Goal: Transaction & Acquisition: Purchase product/service

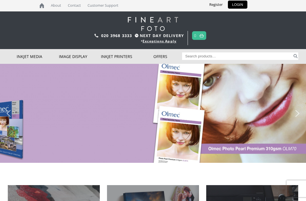
scroll to position [1, 0]
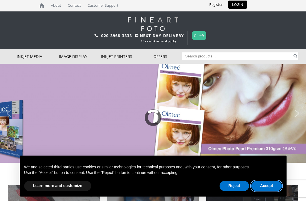
click at [270, 185] on button "Accept" at bounding box center [266, 186] width 31 height 10
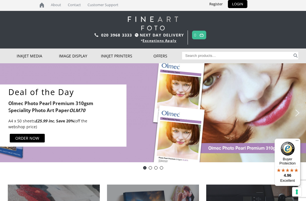
scroll to position [0, 0]
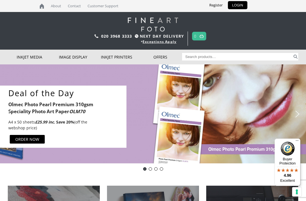
click at [267, 58] on input "Search for:" at bounding box center [237, 57] width 110 height 8
type input "Olm69"
click at [296, 57] on button "Search" at bounding box center [296, 57] width 6 height 8
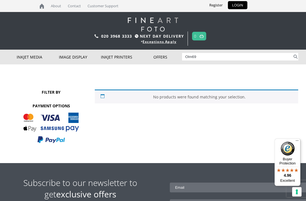
click at [247, 59] on input "Olm69" at bounding box center [237, 57] width 110 height 8
type input "O"
type input "Baryta"
click at [296, 57] on button "Search" at bounding box center [296, 57] width 6 height 8
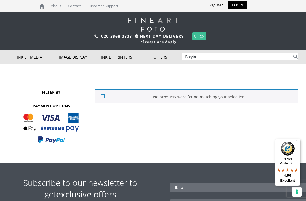
click at [296, 57] on button "Search" at bounding box center [296, 57] width 6 height 8
click at [295, 56] on button "Search" at bounding box center [296, 57] width 6 height 8
click at [293, 55] on button "Search" at bounding box center [296, 57] width 6 height 8
click at [278, 53] on input "Baryta" at bounding box center [237, 57] width 110 height 8
click at [263, 55] on input "Baryta" at bounding box center [237, 57] width 110 height 8
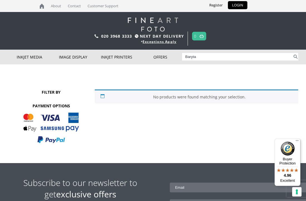
click at [298, 55] on button "Search" at bounding box center [296, 57] width 6 height 8
click at [297, 56] on button "Search" at bounding box center [296, 57] width 6 height 8
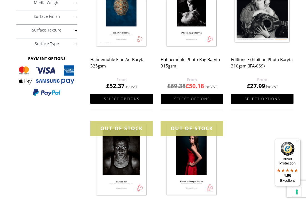
scroll to position [127, 4]
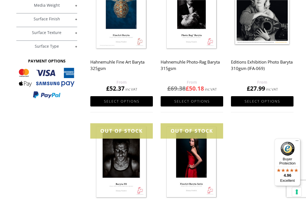
click at [277, 100] on link "Select options" at bounding box center [262, 101] width 63 height 10
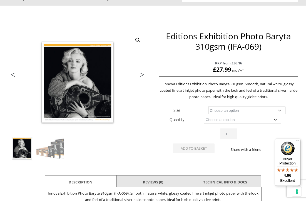
click at [281, 111] on select "Choose an option A4 Sheet A3 Sheet A3+ Sheet A2 Sheet 17" Wide Roll 24" Wide Ro…" at bounding box center [246, 111] width 77 height 8
select select "a4-sheet"
click at [275, 121] on select "Choose an option 25 Sheets" at bounding box center [242, 119] width 77 height 8
select select "25-sheets"
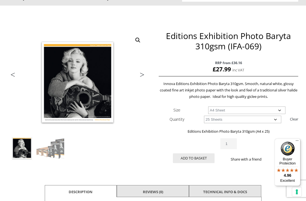
click at [280, 109] on select "Choose an option A4 Sheet A3 Sheet A3+ Sheet A2 Sheet" at bounding box center [246, 110] width 77 height 8
select select "a3-sheet"
click at [282, 110] on select "Choose an option A4 Sheet A3 Sheet A3+ Sheet A2 Sheet" at bounding box center [246, 110] width 77 height 8
click at [275, 117] on select "Choose an option 25 Sheets" at bounding box center [242, 119] width 77 height 8
click at [278, 120] on select "Choose an option 25 Sheets" at bounding box center [242, 119] width 77 height 8
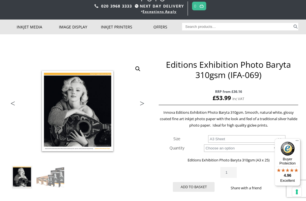
scroll to position [0, 0]
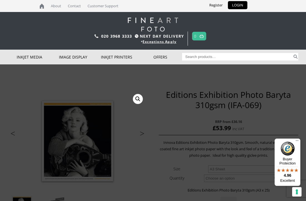
click at [0, 0] on link "Clearance Offer" at bounding box center [0, 0] width 0 height 0
click at [0, 0] on link "Special Offer" at bounding box center [0, 0] width 0 height 0
click at [0, 0] on link "Deal of the day" at bounding box center [0, 0] width 0 height 0
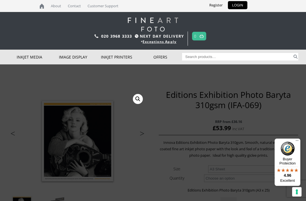
click at [0, 0] on link "Deal of the day" at bounding box center [0, 0] width 0 height 0
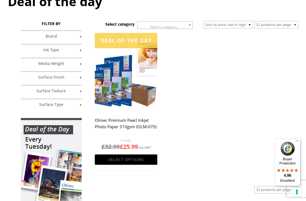
scroll to position [82, 0]
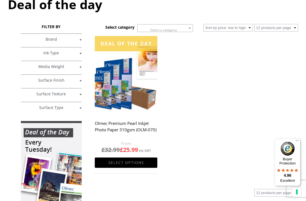
click at [146, 165] on link "Select options" at bounding box center [126, 162] width 63 height 10
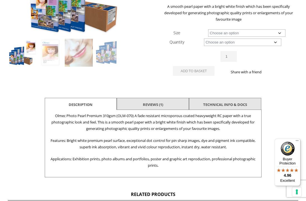
scroll to position [157, 0]
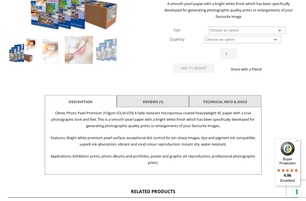
click at [161, 102] on link "Reviews (1)" at bounding box center [153, 102] width 20 height 10
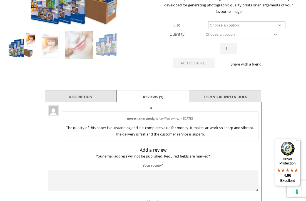
scroll to position [162, 0]
click at [238, 97] on link "TECHNICAL INFO & DOCS" at bounding box center [225, 97] width 44 height 10
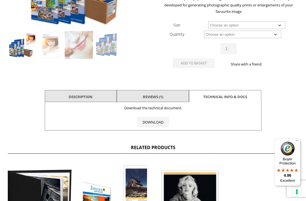
click at [69, 95] on link "Description" at bounding box center [81, 97] width 24 height 10
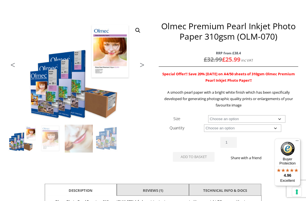
scroll to position [69, 0]
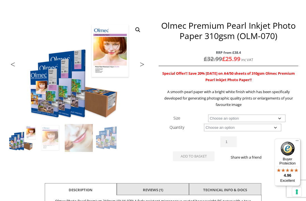
click at [283, 117] on select "Choose an option A4 Sheet A3 Sheet A3+ Sheet A2 Sheet 17" Wide Roll 24" Wide Ro…" at bounding box center [246, 118] width 77 height 8
select select "a3-sheet"
click at [279, 129] on select "Choose an option 50 Sheets" at bounding box center [242, 128] width 77 height 8
click at [276, 129] on select "Choose an option 50 Sheets" at bounding box center [242, 128] width 77 height 8
select select "50-sheets"
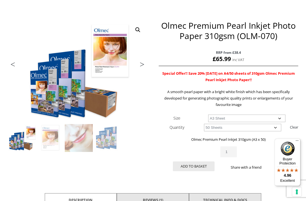
click at [283, 116] on select "Choose an option A4 Sheet A3 Sheet A3+ Sheet A2 Sheet" at bounding box center [246, 118] width 77 height 8
select select "a4-sheet"
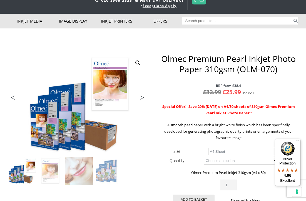
scroll to position [0, 0]
